Goal: Complete application form

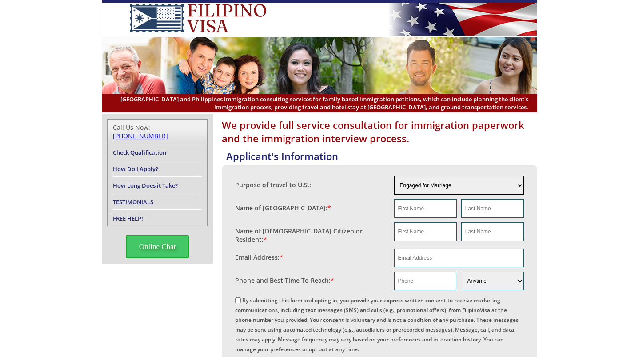
click at [449, 183] on select "Engaged for Marriage Already Married to [DEMOGRAPHIC_DATA] Citizen / Resident F…" at bounding box center [459, 185] width 130 height 19
select select "2"
click at [394, 176] on select "Engaged for Marriage Already Married to [DEMOGRAPHIC_DATA] Citizen / Resident F…" at bounding box center [459, 185] width 130 height 19
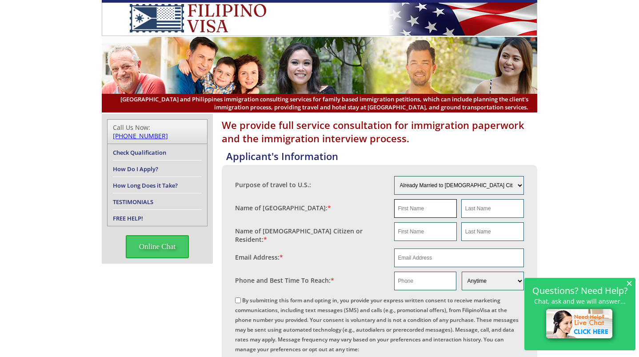
click at [438, 211] on input "text" at bounding box center [425, 208] width 63 height 19
click at [416, 232] on input "text" at bounding box center [425, 231] width 63 height 19
paste input "[PERSON_NAME] Eye"
click at [423, 232] on input "[PERSON_NAME] Eye" at bounding box center [425, 231] width 63 height 19
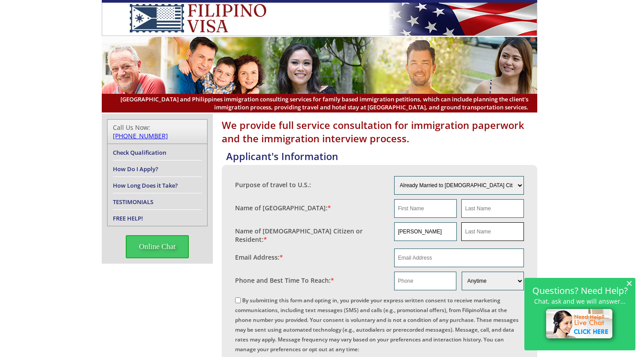
type input "[PERSON_NAME]"
click at [475, 233] on input "text" at bounding box center [492, 231] width 63 height 19
paste input "Eye"
type input "Eye"
click at [404, 213] on input "text" at bounding box center [425, 208] width 63 height 19
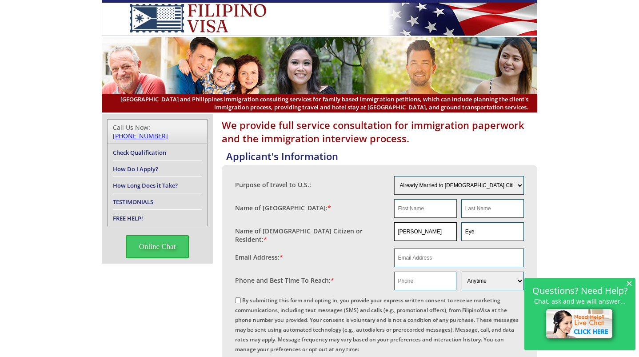
drag, startPoint x: 421, startPoint y: 234, endPoint x: 389, endPoint y: 239, distance: 32.1
click at [389, 239] on fieldset "Name of [DEMOGRAPHIC_DATA] Citizen or Resident: * [PERSON_NAME] Eye" at bounding box center [379, 233] width 289 height 26
drag, startPoint x: 418, startPoint y: 212, endPoint x: 423, endPoint y: 211, distance: 4.5
click at [418, 212] on input "text" at bounding box center [425, 208] width 63 height 19
paste input "[PERSON_NAME]"
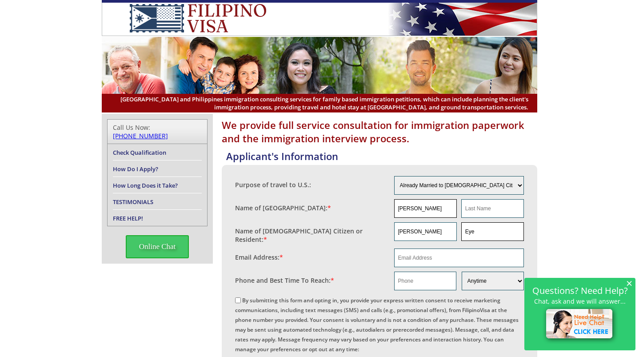
type input "[PERSON_NAME]"
drag, startPoint x: 486, startPoint y: 228, endPoint x: 442, endPoint y: 233, distance: 43.8
click at [442, 233] on div "[PERSON_NAME] Eye" at bounding box center [459, 231] width 130 height 19
paste input "[PERSON_NAME]"
drag, startPoint x: 487, startPoint y: 230, endPoint x: 445, endPoint y: 236, distance: 41.7
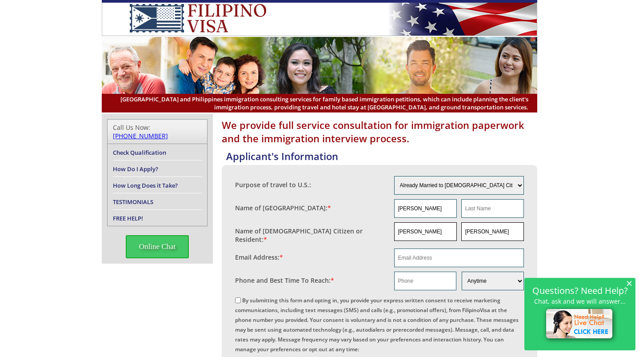
click at [445, 236] on div "[PERSON_NAME]" at bounding box center [459, 231] width 130 height 19
type input "Eye"
drag, startPoint x: 481, startPoint y: 234, endPoint x: 460, endPoint y: 232, distance: 20.6
click at [460, 232] on div "Eye" at bounding box center [491, 231] width 65 height 19
click at [484, 209] on input "text" at bounding box center [492, 208] width 63 height 19
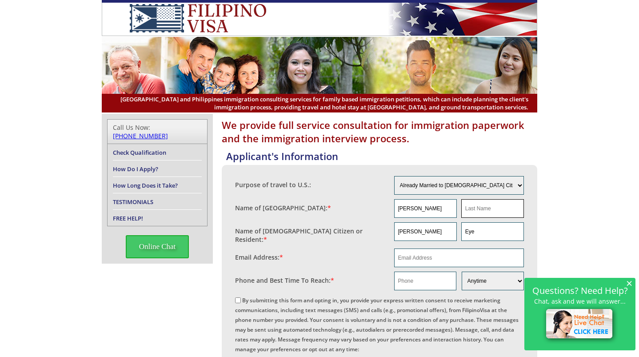
paste input "Eye"
type input "Eye"
click at [427, 255] on input "email" at bounding box center [459, 257] width 130 height 19
click at [428, 254] on input "email" at bounding box center [459, 257] width 130 height 19
paste input "[EMAIL_ADDRESS][DOMAIN_NAME]"
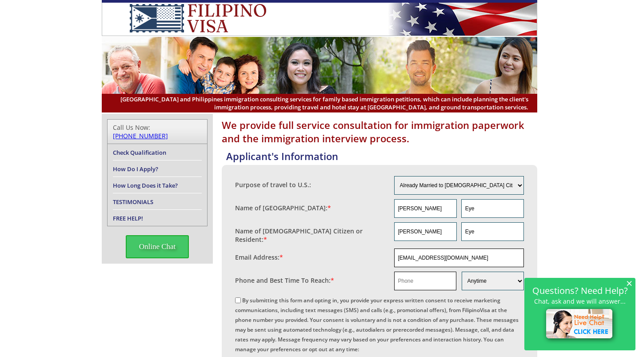
type input "[EMAIL_ADDRESS][DOMAIN_NAME]"
click at [409, 279] on input "text" at bounding box center [425, 280] width 62 height 19
paste input "[PHONE_NUMBER]"
type input "15172317261"
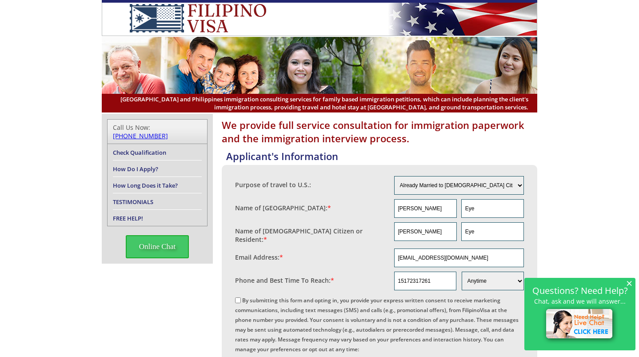
click at [237, 297] on input "By submitting this form and opting in, you provide your express written consent…" at bounding box center [238, 300] width 6 height 6
checkbox input "true"
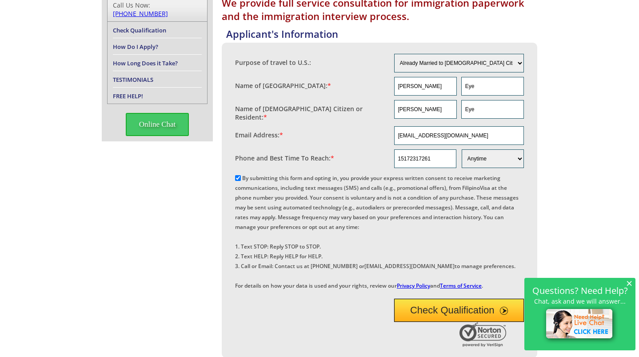
scroll to position [133, 0]
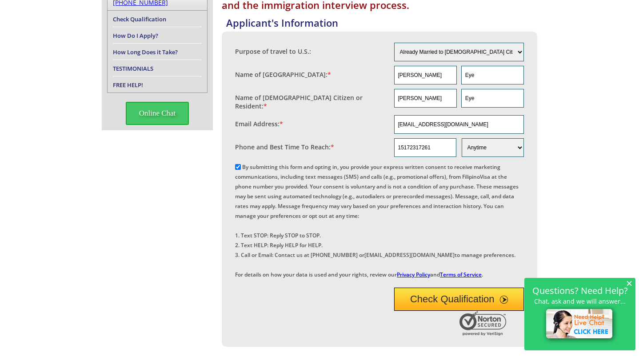
click at [437, 310] on button "Check Qualification" at bounding box center [459, 298] width 130 height 23
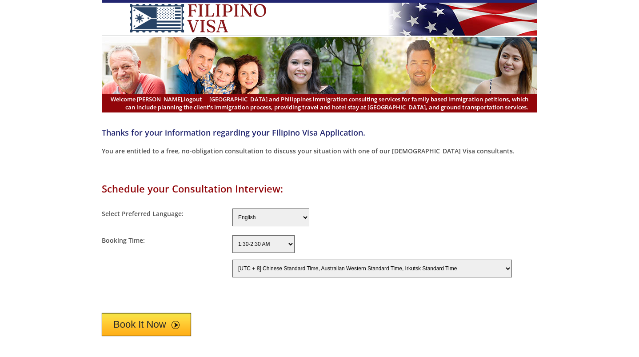
select select "-480"
